Goal: Find specific page/section: Find specific page/section

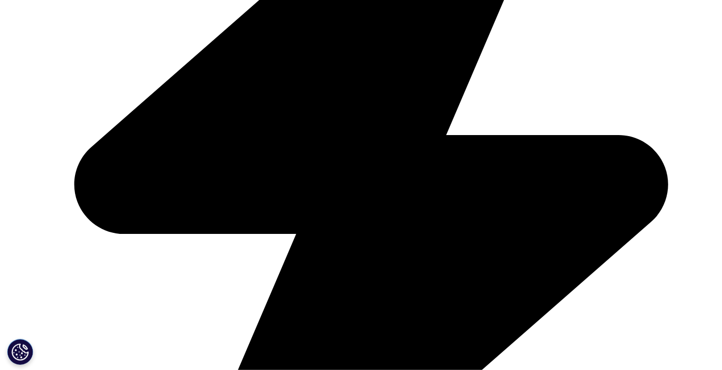
scroll to position [2586, 0]
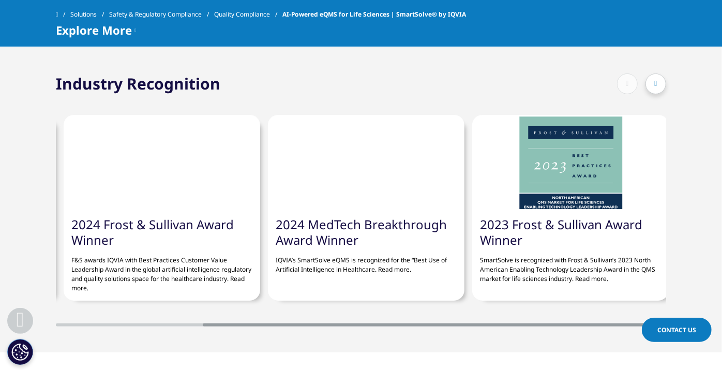
click at [659, 81] on div at bounding box center [656, 83] width 21 height 21
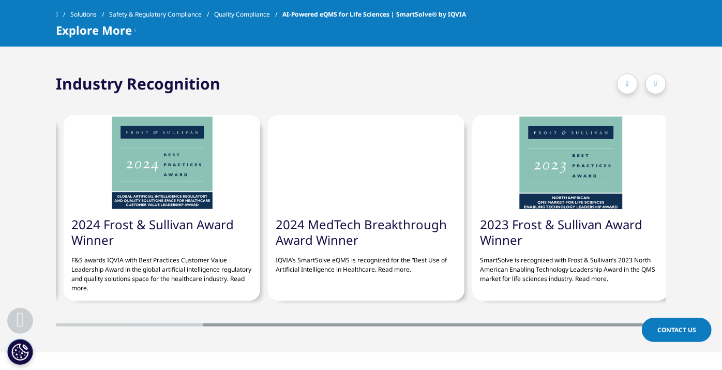
scroll to position [0, 207]
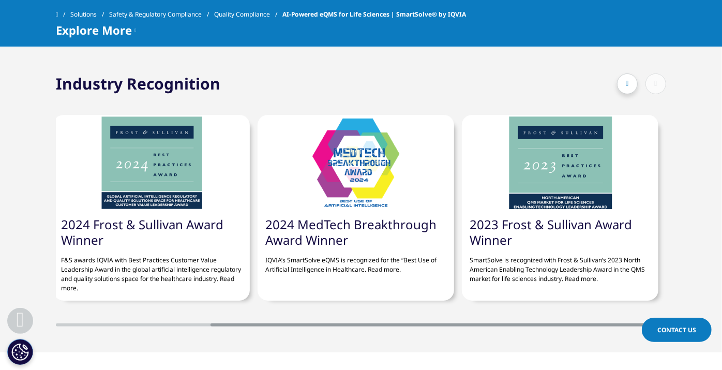
click at [626, 80] on icon at bounding box center [627, 83] width 3 height 7
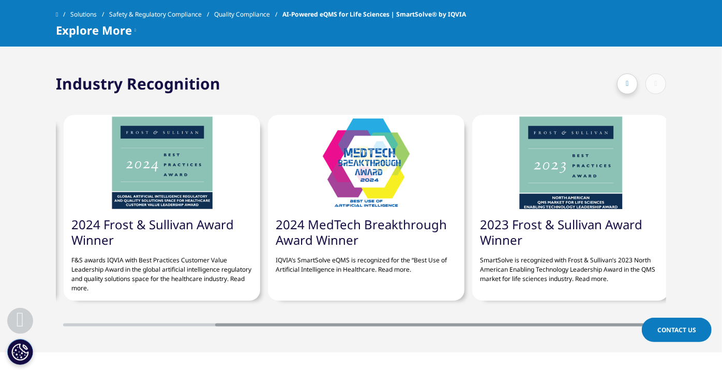
click at [626, 80] on icon at bounding box center [627, 83] width 3 height 7
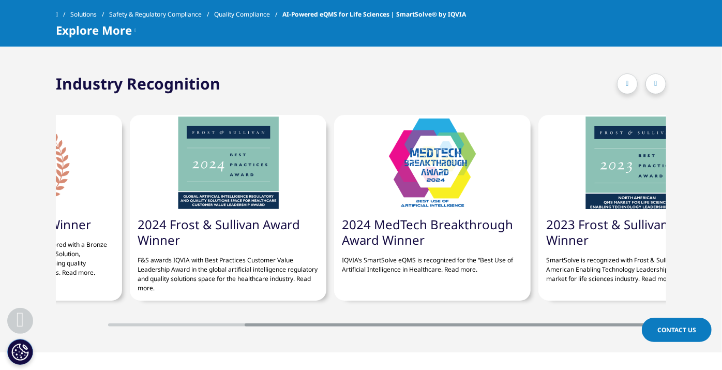
click at [626, 80] on icon at bounding box center [627, 83] width 3 height 7
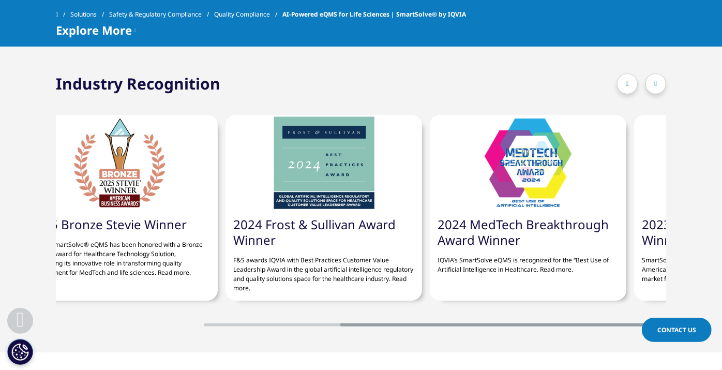
click at [626, 79] on div at bounding box center [641, 83] width 49 height 21
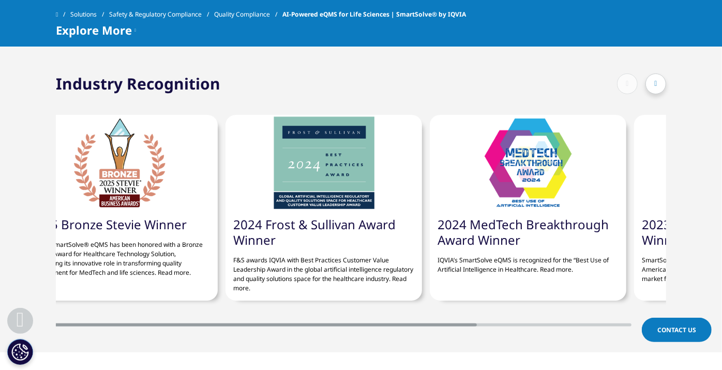
scroll to position [0, 0]
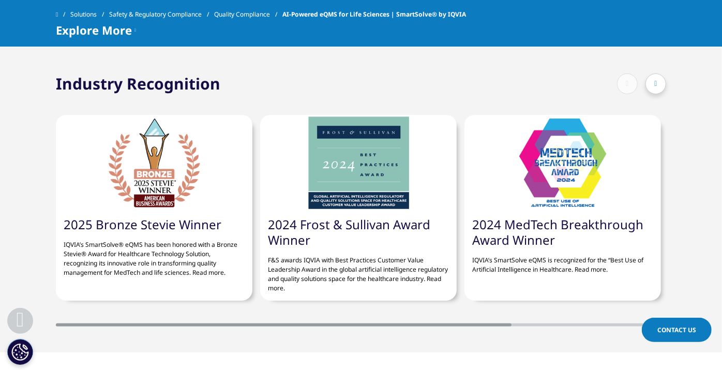
click at [626, 79] on div at bounding box center [641, 83] width 49 height 21
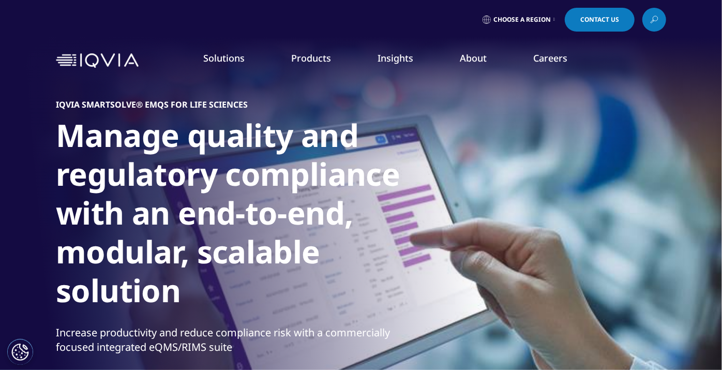
click at [526, 22] on span "Choose a Region" at bounding box center [522, 20] width 57 height 8
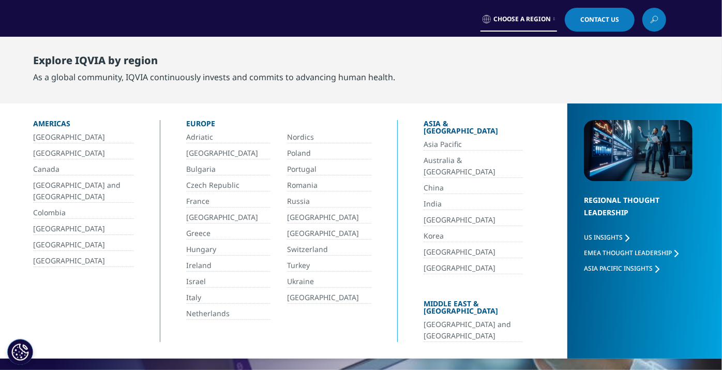
click at [433, 182] on link "China" at bounding box center [473, 188] width 99 height 12
